Goal: Task Accomplishment & Management: Manage account settings

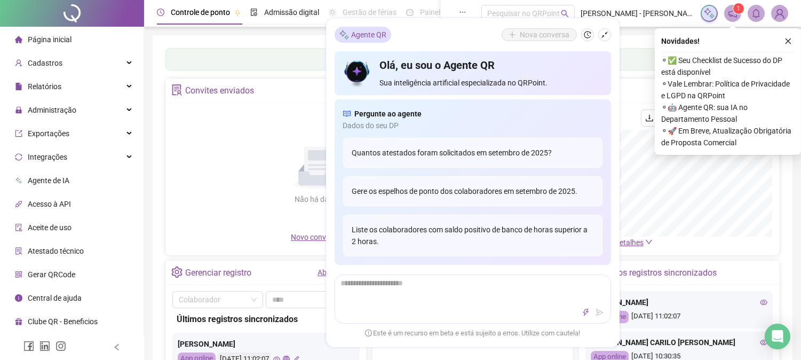
drag, startPoint x: 233, startPoint y: 133, endPoint x: 258, endPoint y: 148, distance: 29.2
click at [235, 136] on div "Não há dados Não há dados" at bounding box center [317, 170] width 291 height 122
click at [793, 34] on div "Novidades ! ⚬ ✅ Seu Checklist de Sucesso do DP está disponível ⚬ Vale Lembrar: …" at bounding box center [728, 91] width 146 height 126
click at [787, 35] on button "button" at bounding box center [788, 41] width 13 height 13
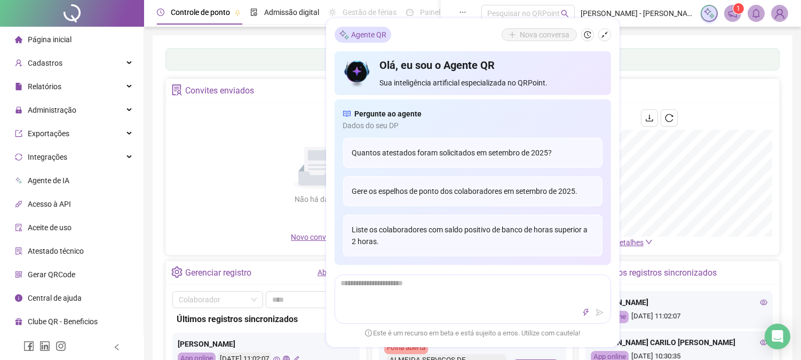
click at [675, 60] on div "Painel de controle Contabilidade" at bounding box center [472, 59] width 614 height 22
click at [605, 37] on icon "shrink" at bounding box center [604, 34] width 7 height 7
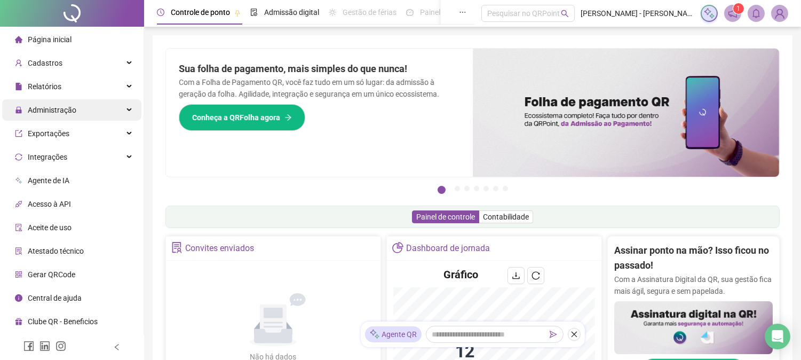
click at [68, 106] on span "Administração" at bounding box center [52, 110] width 49 height 9
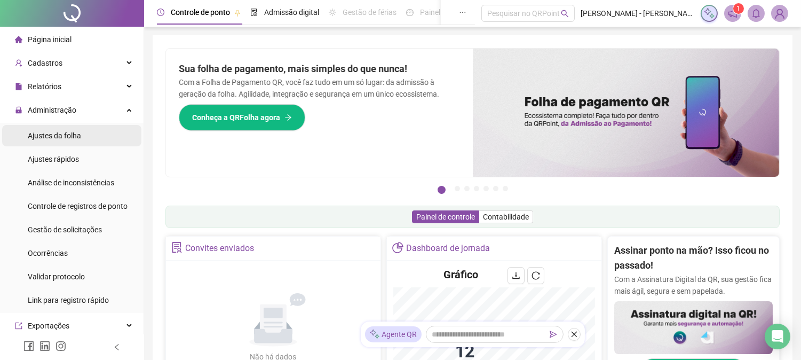
click at [82, 132] on li "Ajustes da folha" at bounding box center [71, 135] width 139 height 21
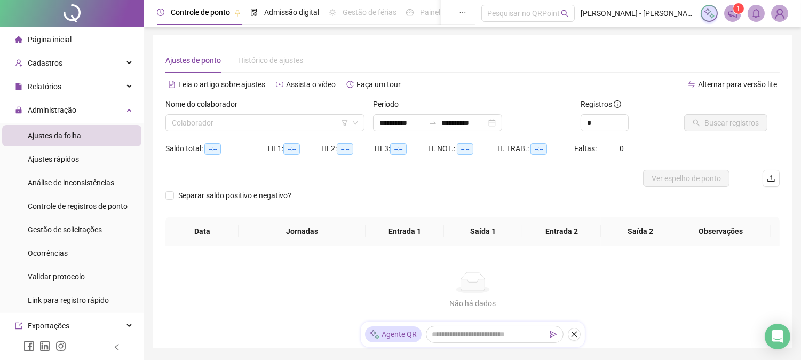
type input "**********"
click at [308, 123] on input "search" at bounding box center [260, 123] width 177 height 16
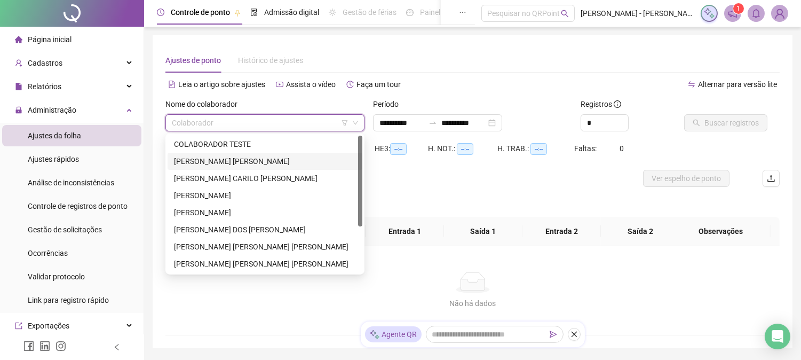
click at [776, 13] on img at bounding box center [780, 13] width 16 height 16
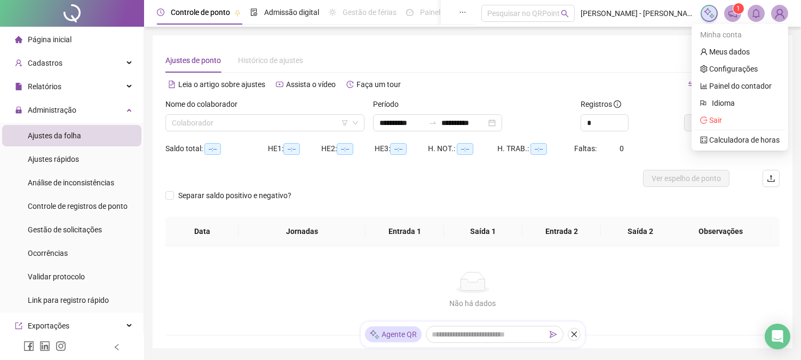
click at [718, 129] on ul "Minha conta Meus dados Configurações Painel do contador Idioma Sair Calculadora…" at bounding box center [740, 87] width 97 height 126
click at [718, 127] on li "Sair" at bounding box center [740, 120] width 92 height 17
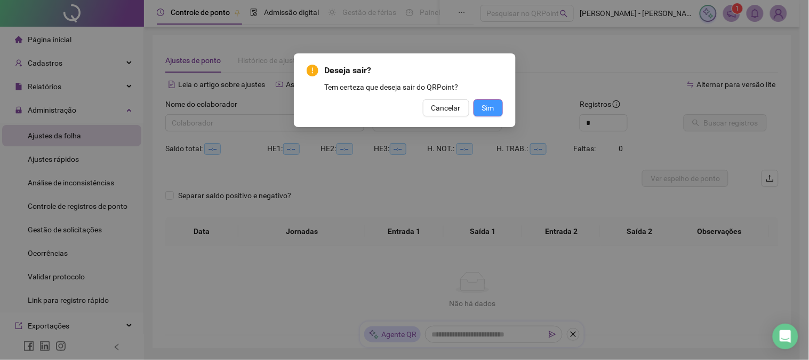
click at [493, 110] on span "Sim" at bounding box center [488, 108] width 12 height 12
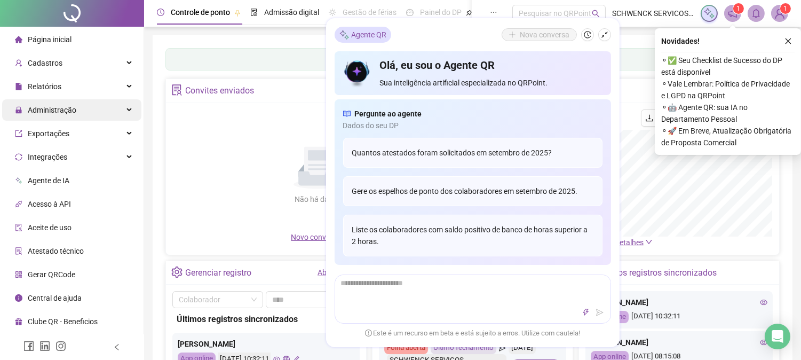
click at [70, 104] on span "Administração" at bounding box center [45, 109] width 61 height 21
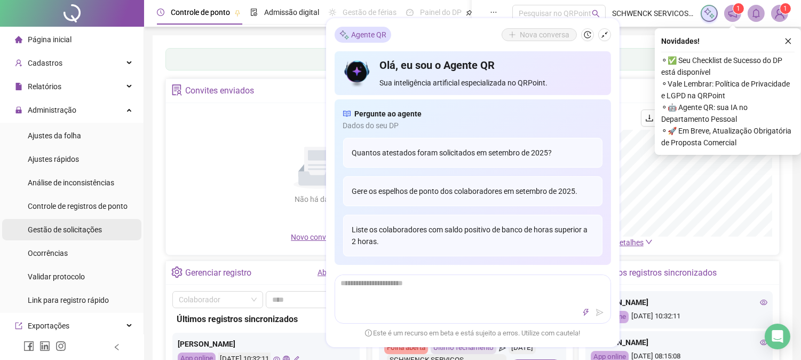
click at [71, 235] on div "Gestão de solicitações" at bounding box center [65, 229] width 74 height 21
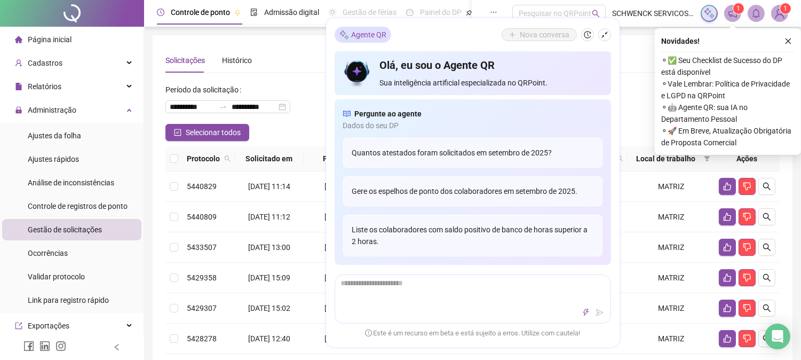
drag, startPoint x: 621, startPoint y: 78, endPoint x: 616, endPoint y: 77, distance: 5.4
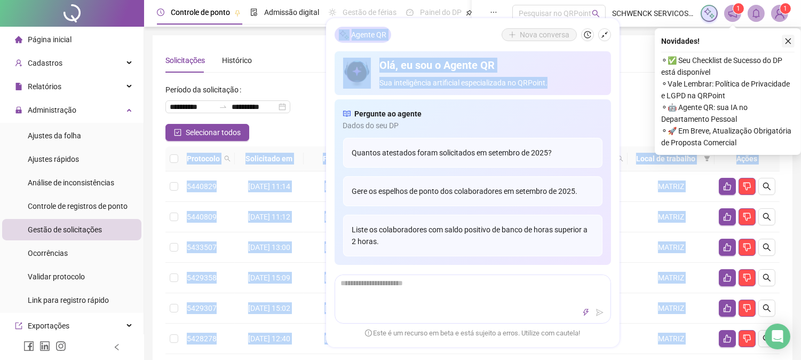
click at [787, 39] on icon "close" at bounding box center [787, 40] width 7 height 7
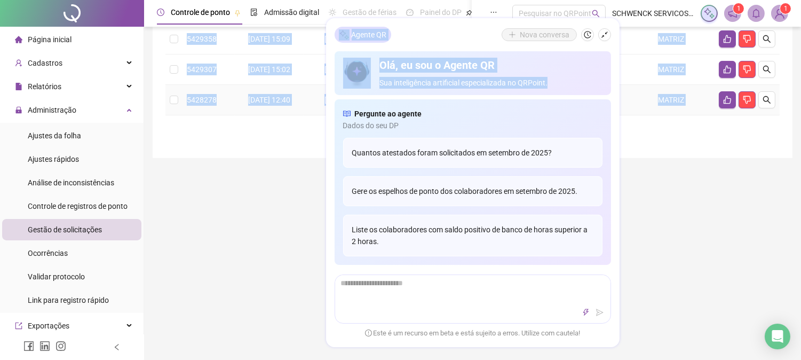
scroll to position [296, 0]
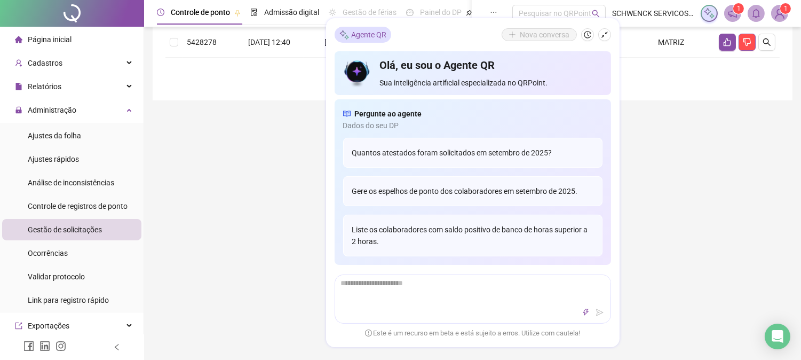
click at [269, 246] on div "**********" at bounding box center [472, 89] width 657 height 771
click at [605, 31] on icon "shrink" at bounding box center [604, 34] width 7 height 7
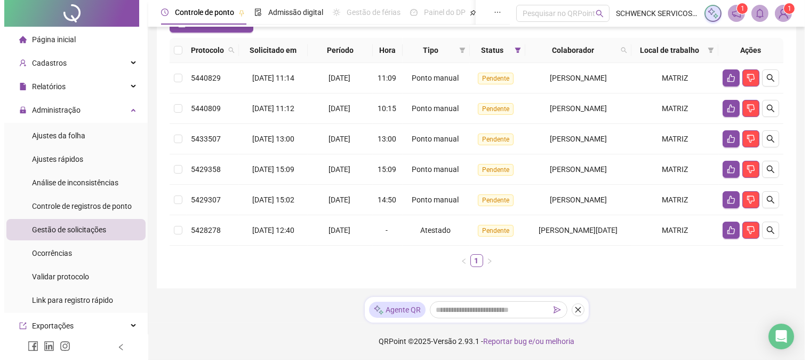
scroll to position [28, 0]
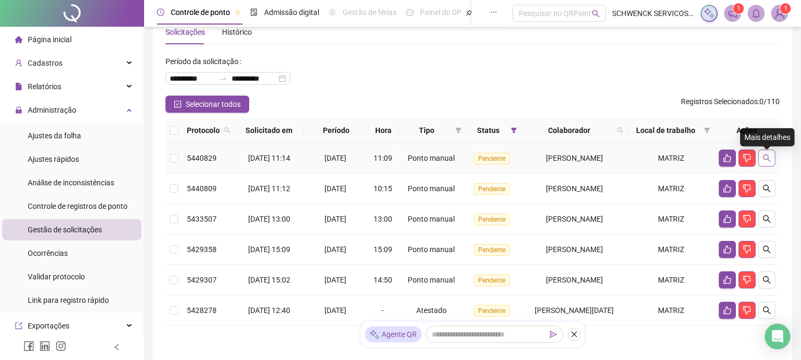
click at [767, 153] on button "button" at bounding box center [766, 157] width 17 height 17
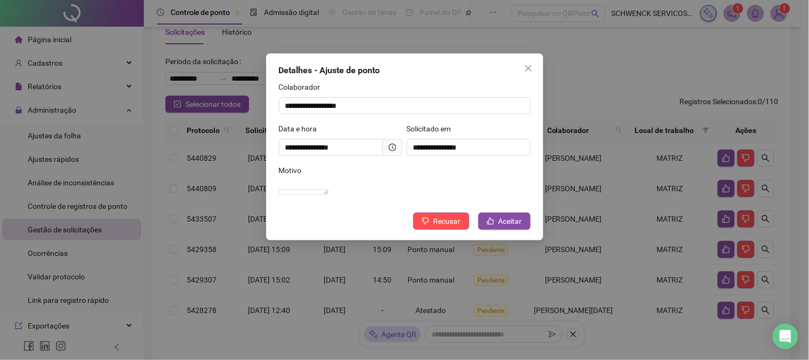
drag, startPoint x: 512, startPoint y: 231, endPoint x: 531, endPoint y: 225, distance: 19.6
click at [521, 227] on span "Aceitar" at bounding box center [510, 221] width 23 height 12
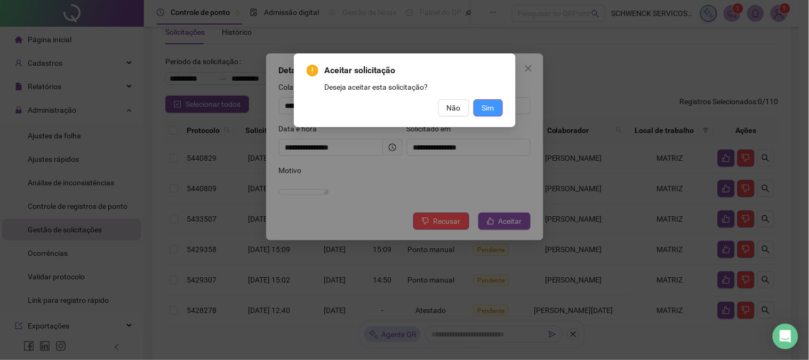
click at [491, 109] on span "Sim" at bounding box center [488, 108] width 12 height 12
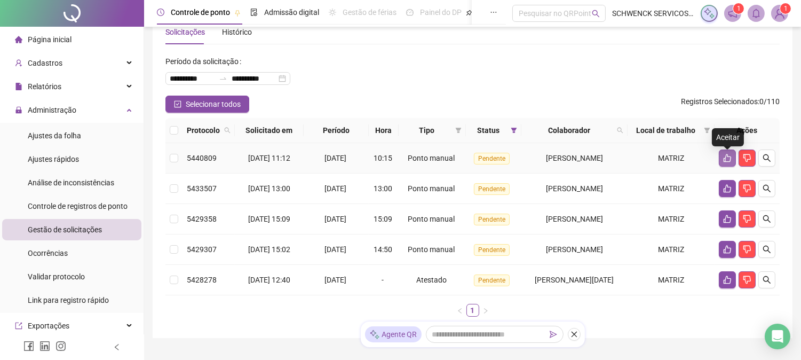
click at [726, 162] on icon "like" at bounding box center [727, 158] width 7 height 8
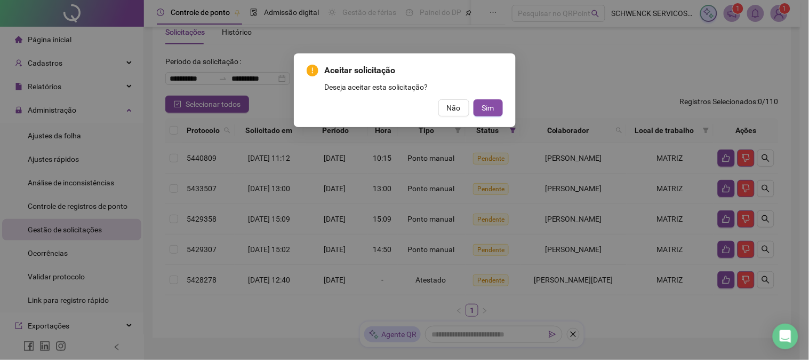
drag, startPoint x: 493, startPoint y: 107, endPoint x: 523, endPoint y: 102, distance: 30.8
click at [520, 100] on div "Aceitar solicitação Deseja aceitar esta solicitação? Não Sim" at bounding box center [404, 180] width 809 height 360
click at [494, 110] on span "Sim" at bounding box center [488, 108] width 12 height 12
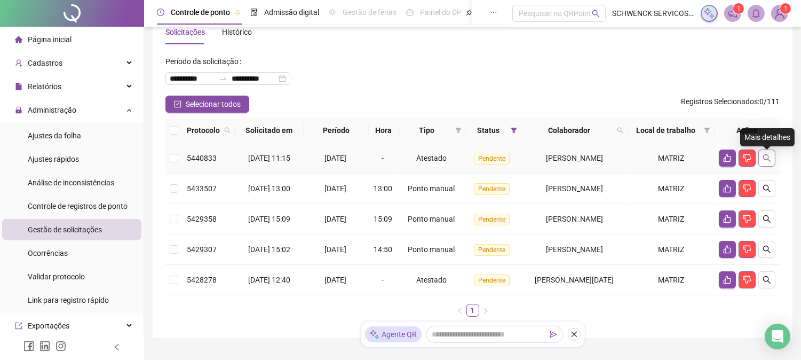
click at [765, 162] on icon "search" at bounding box center [767, 158] width 9 height 9
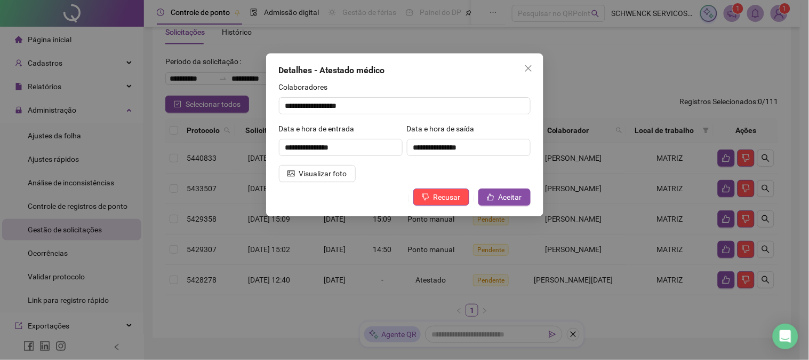
click at [328, 186] on div "**********" at bounding box center [404, 134] width 277 height 163
click at [330, 181] on button "Visualizar foto" at bounding box center [317, 173] width 77 height 17
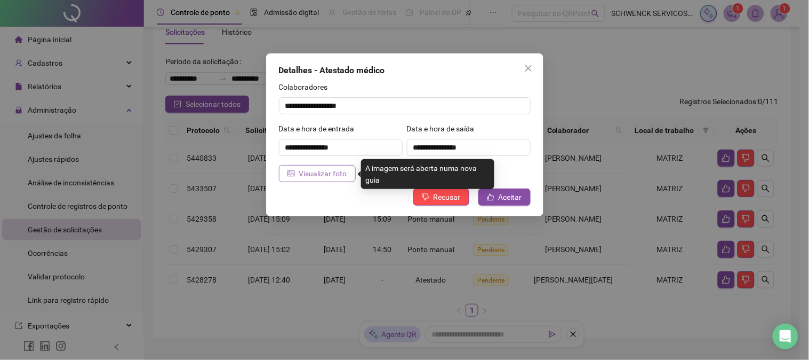
click at [299, 175] on button "Visualizar foto" at bounding box center [317, 173] width 77 height 17
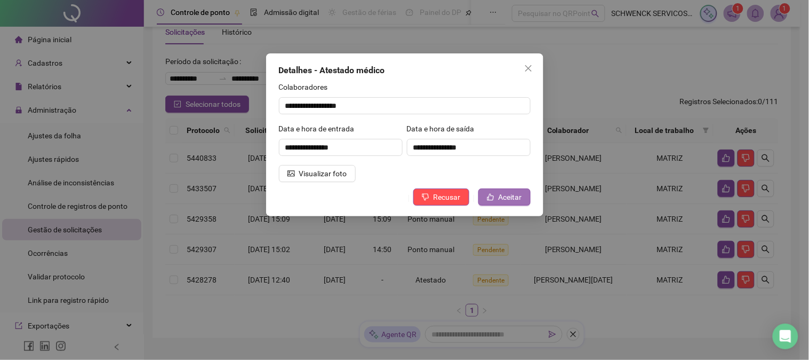
click at [509, 197] on span "Aceitar" at bounding box center [510, 197] width 23 height 12
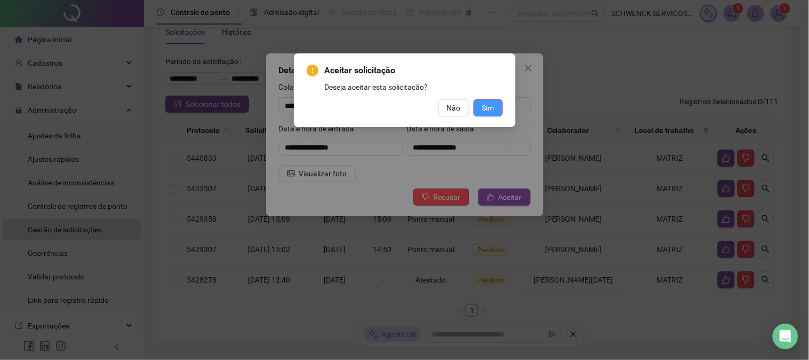
click at [488, 102] on span "Sim" at bounding box center [488, 108] width 12 height 12
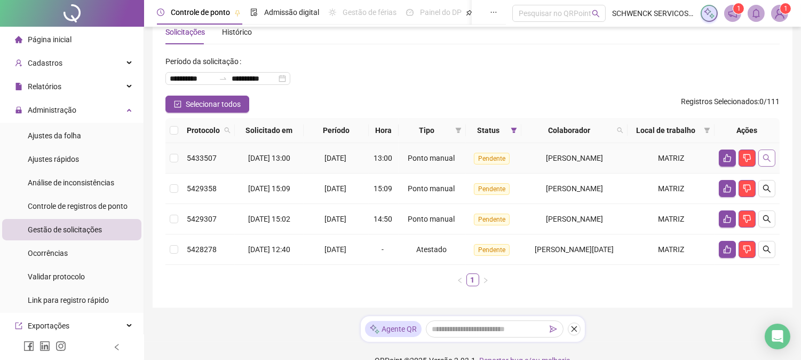
click at [760, 163] on button "button" at bounding box center [766, 157] width 17 height 17
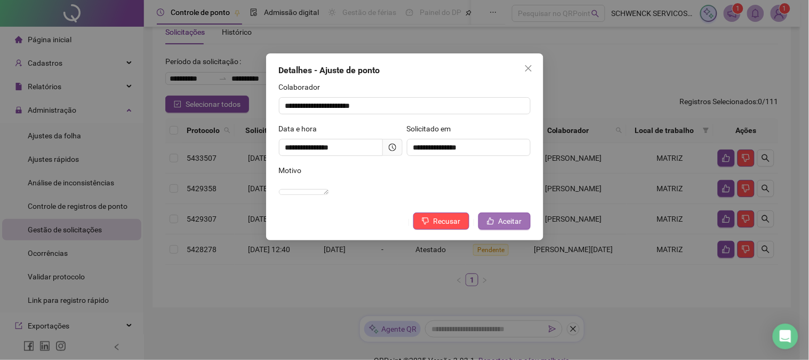
click at [503, 227] on span "Aceitar" at bounding box center [510, 221] width 23 height 12
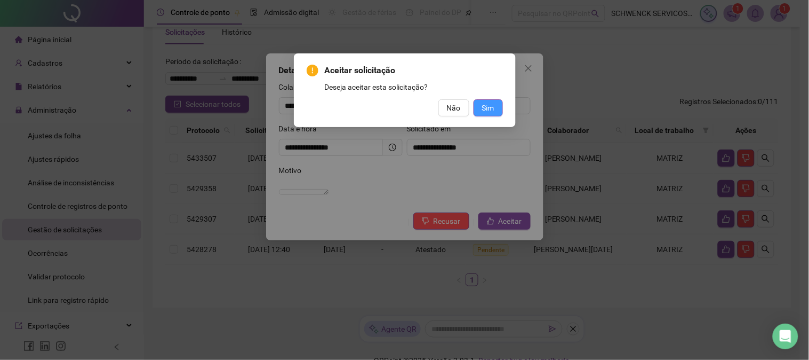
click at [484, 107] on span "Sim" at bounding box center [488, 108] width 12 height 12
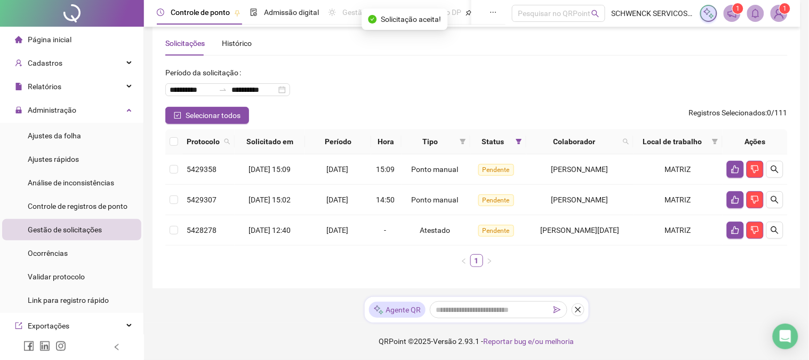
scroll to position [17, 0]
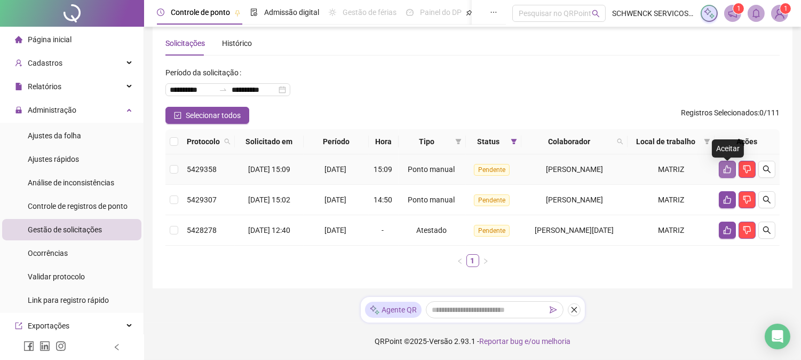
click at [726, 172] on icon "like" at bounding box center [727, 169] width 7 height 8
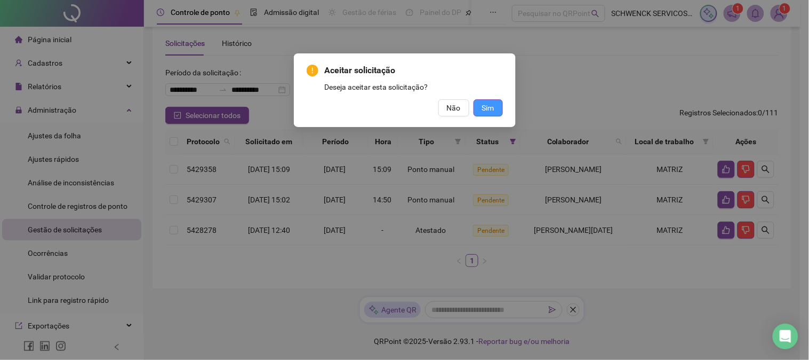
click at [482, 108] on span "Sim" at bounding box center [488, 108] width 12 height 12
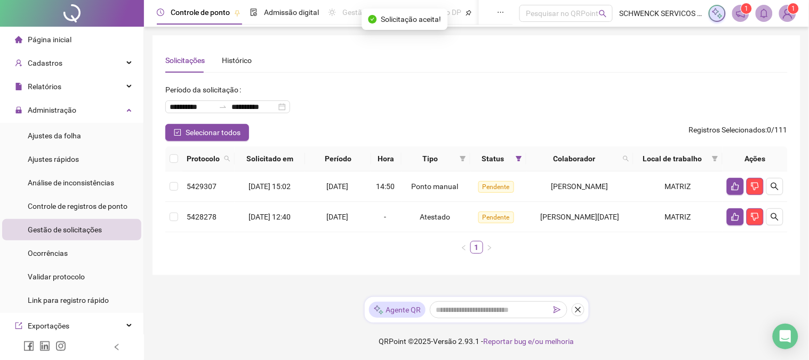
scroll to position [0, 0]
click at [734, 187] on icon "like" at bounding box center [735, 186] width 7 height 8
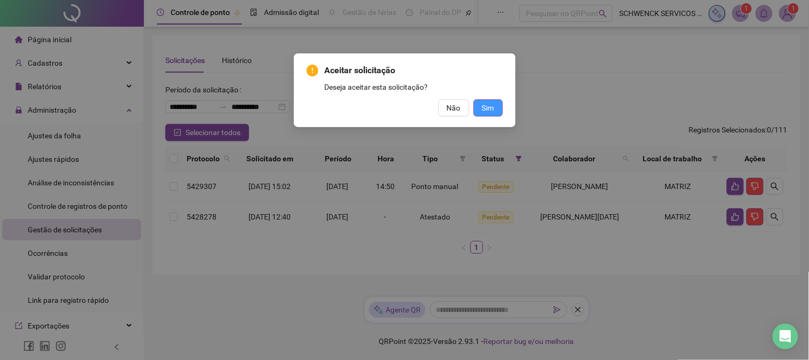
click at [491, 107] on span "Sim" at bounding box center [488, 108] width 12 height 12
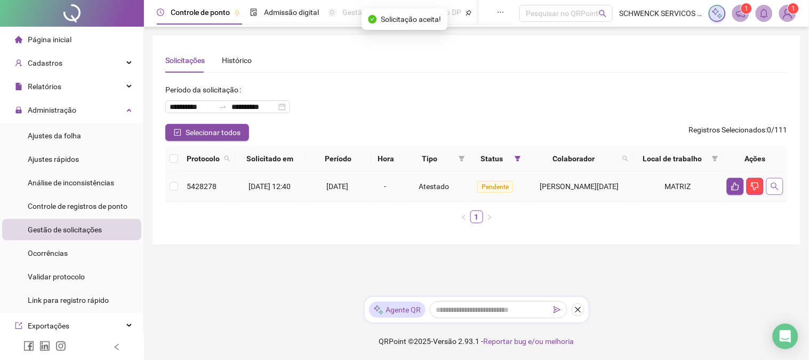
click at [780, 189] on button "button" at bounding box center [775, 186] width 17 height 17
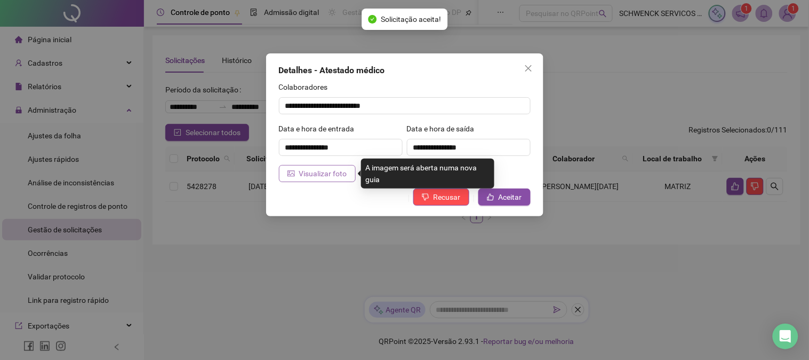
click at [343, 178] on span "Visualizar foto" at bounding box center [323, 174] width 48 height 12
click at [321, 174] on span "Visualizar foto" at bounding box center [323, 174] width 48 height 12
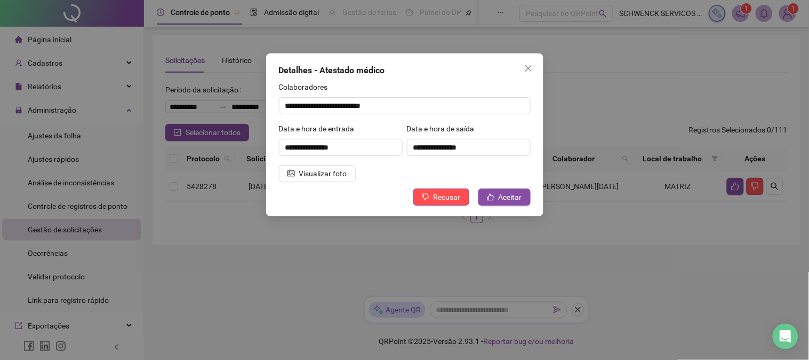
click at [493, 79] on div "**********" at bounding box center [404, 134] width 277 height 163
click at [461, 72] on div "Detalhes - Atestado médico" at bounding box center [405, 70] width 252 height 13
click at [500, 202] on span "Aceitar" at bounding box center [510, 197] width 23 height 12
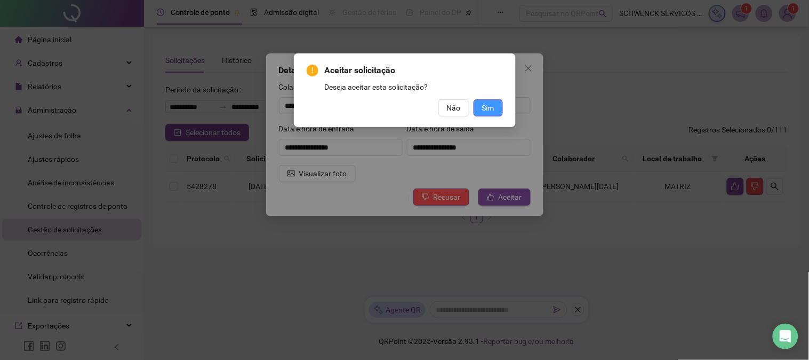
click at [493, 109] on span "Sim" at bounding box center [488, 108] width 12 height 12
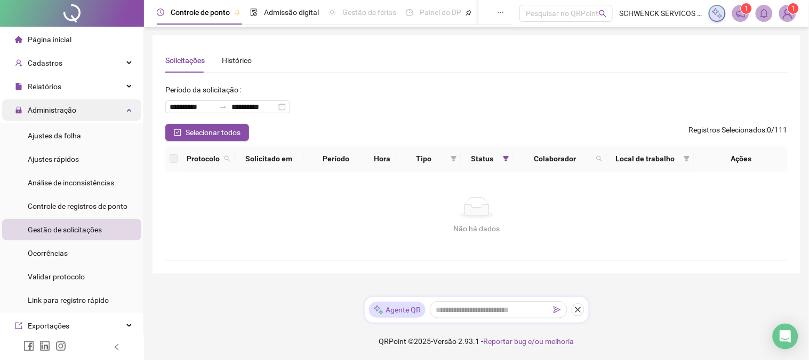
click at [60, 108] on span "Administração" at bounding box center [52, 110] width 49 height 9
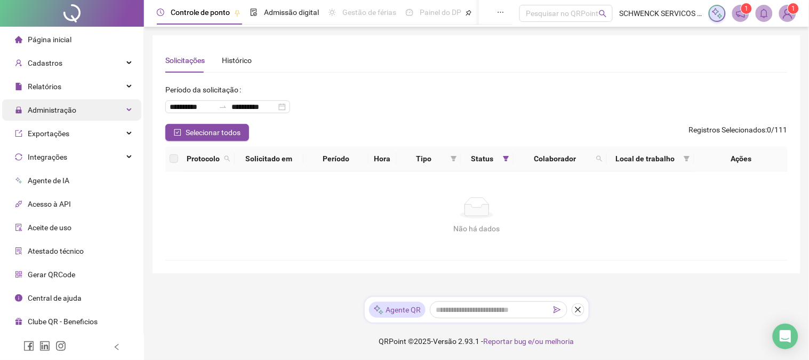
click at [57, 113] on span "Administração" at bounding box center [52, 110] width 49 height 9
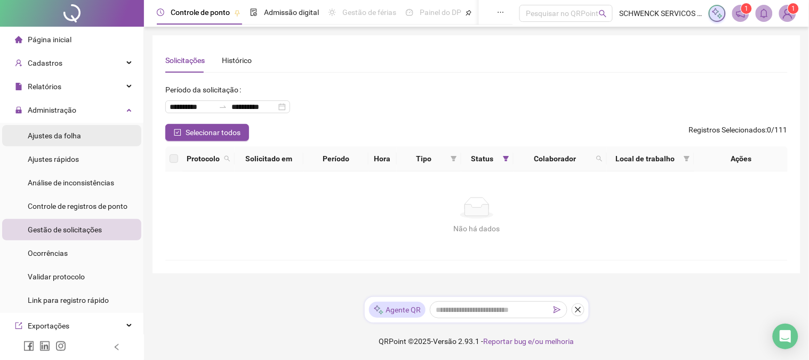
click at [59, 134] on span "Ajustes da folha" at bounding box center [54, 135] width 53 height 9
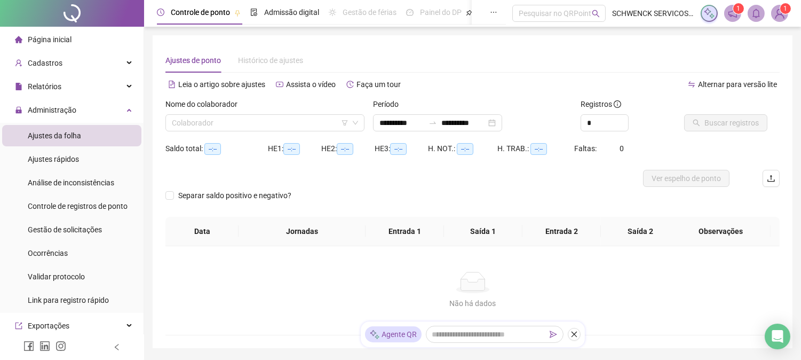
type input "**********"
click at [261, 120] on input "search" at bounding box center [260, 123] width 177 height 16
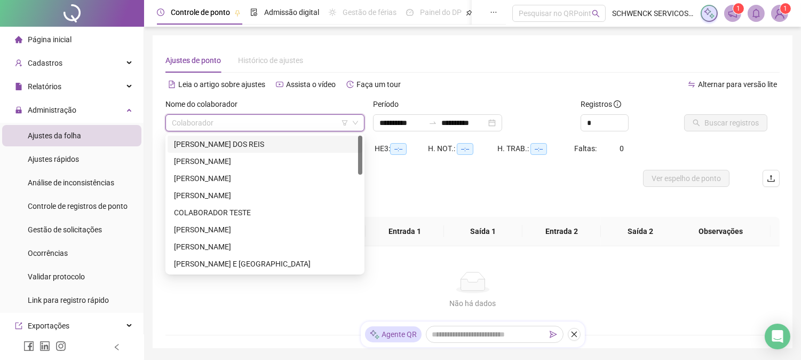
click at [233, 142] on div "[PERSON_NAME] DOS REIS" at bounding box center [265, 144] width 182 height 12
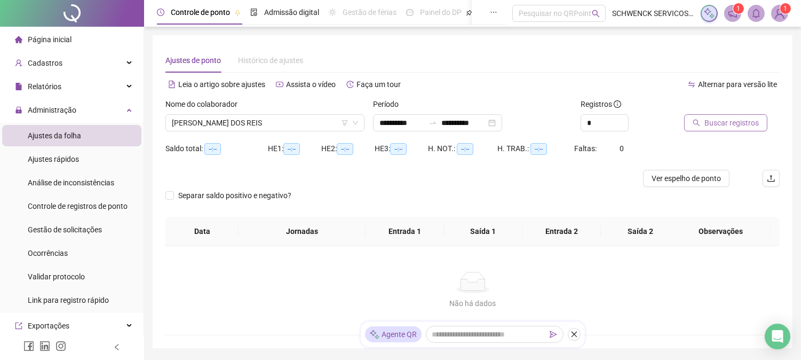
click at [726, 130] on button "Buscar registros" at bounding box center [725, 122] width 83 height 17
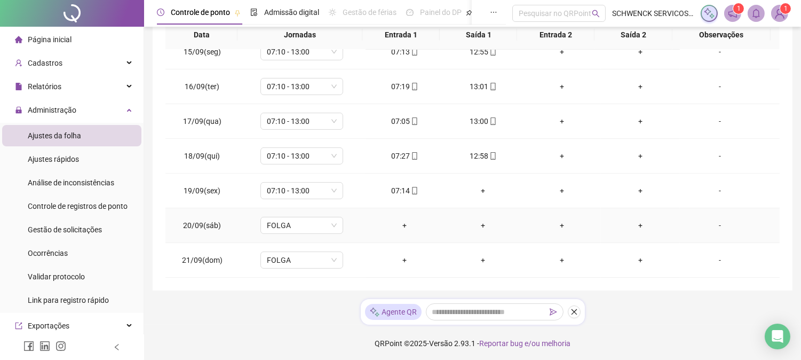
scroll to position [211, 0]
